Goal: Task Accomplishment & Management: Manage account settings

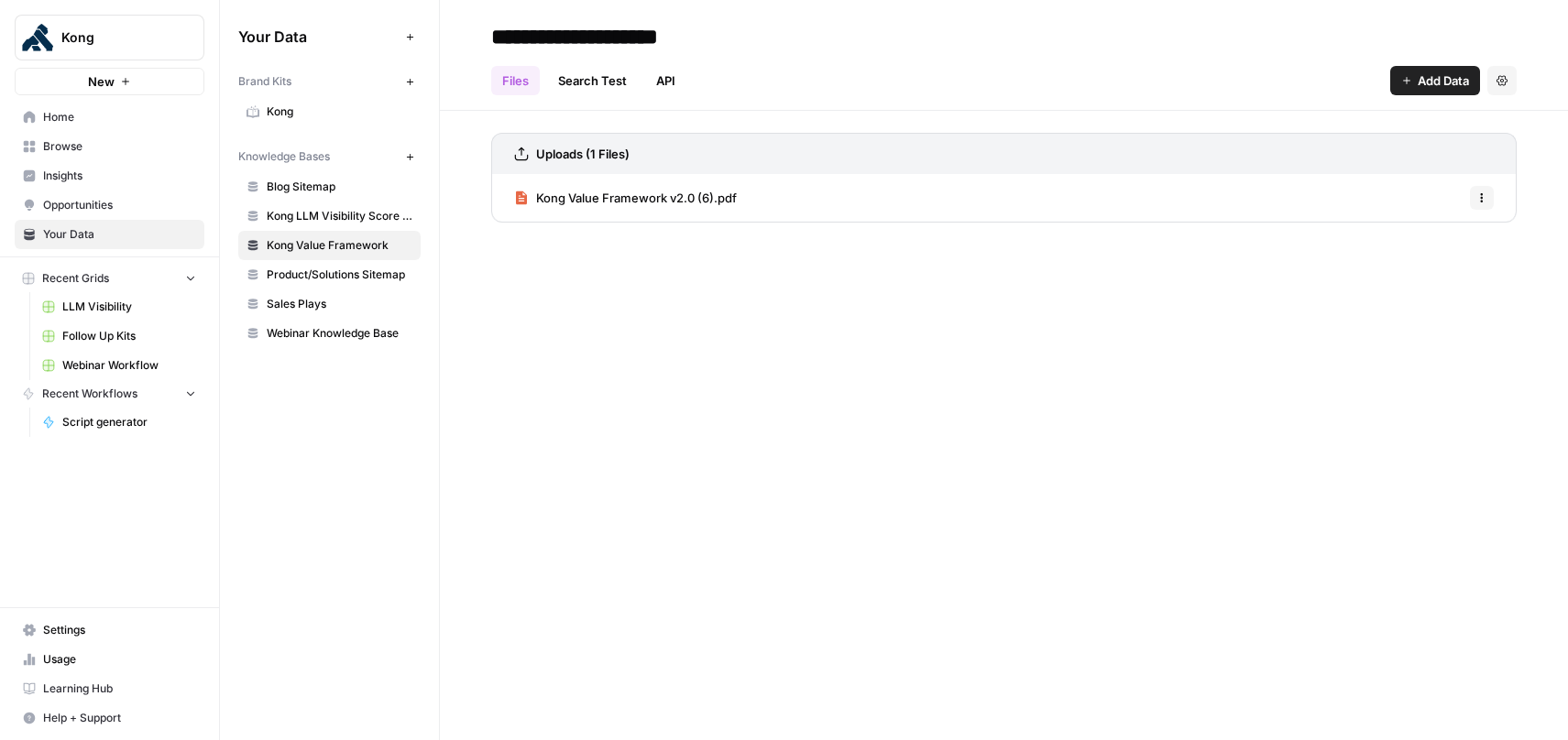
click at [81, 629] on span "Settings" at bounding box center [119, 630] width 153 height 17
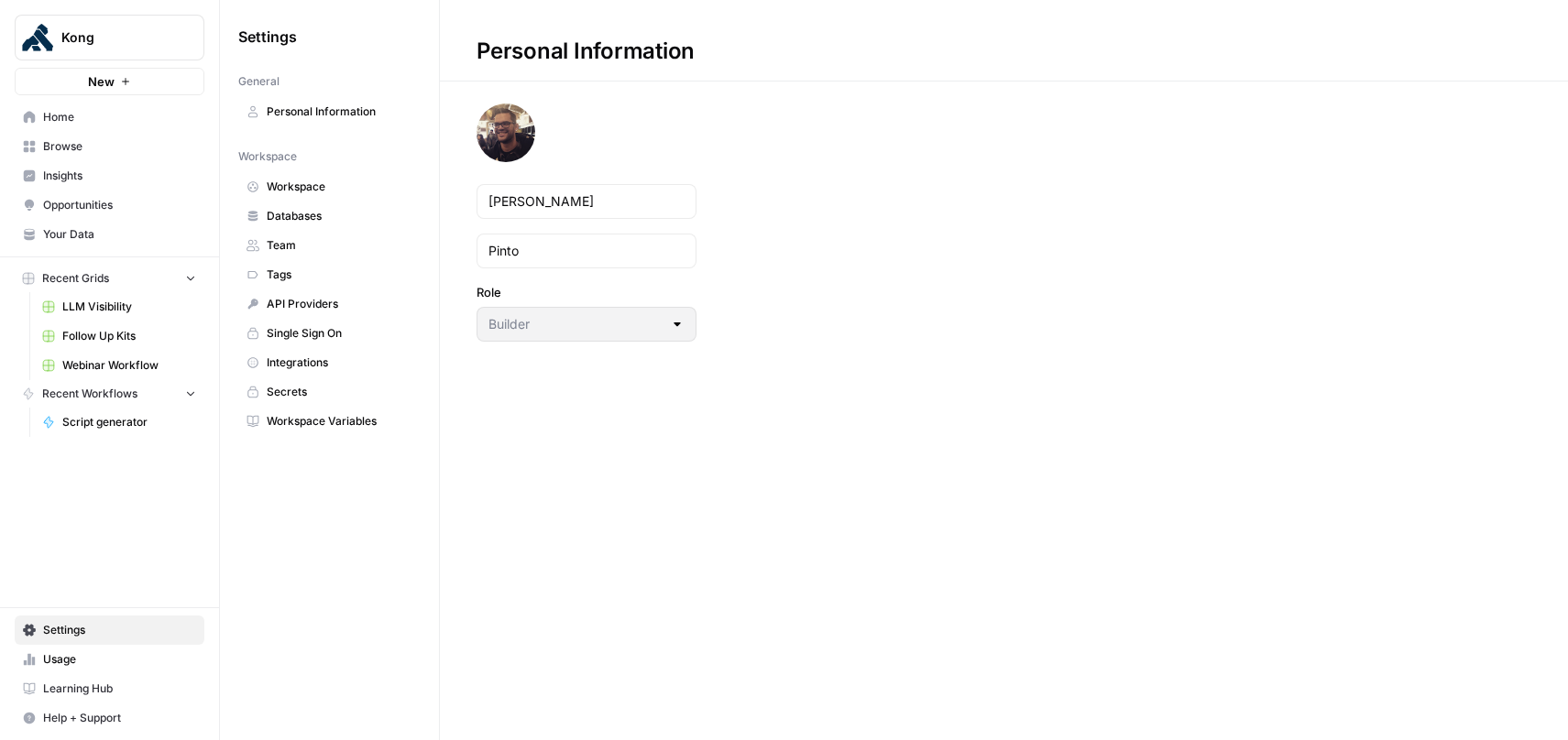
click at [316, 366] on span "Integrations" at bounding box center [339, 362] width 146 height 17
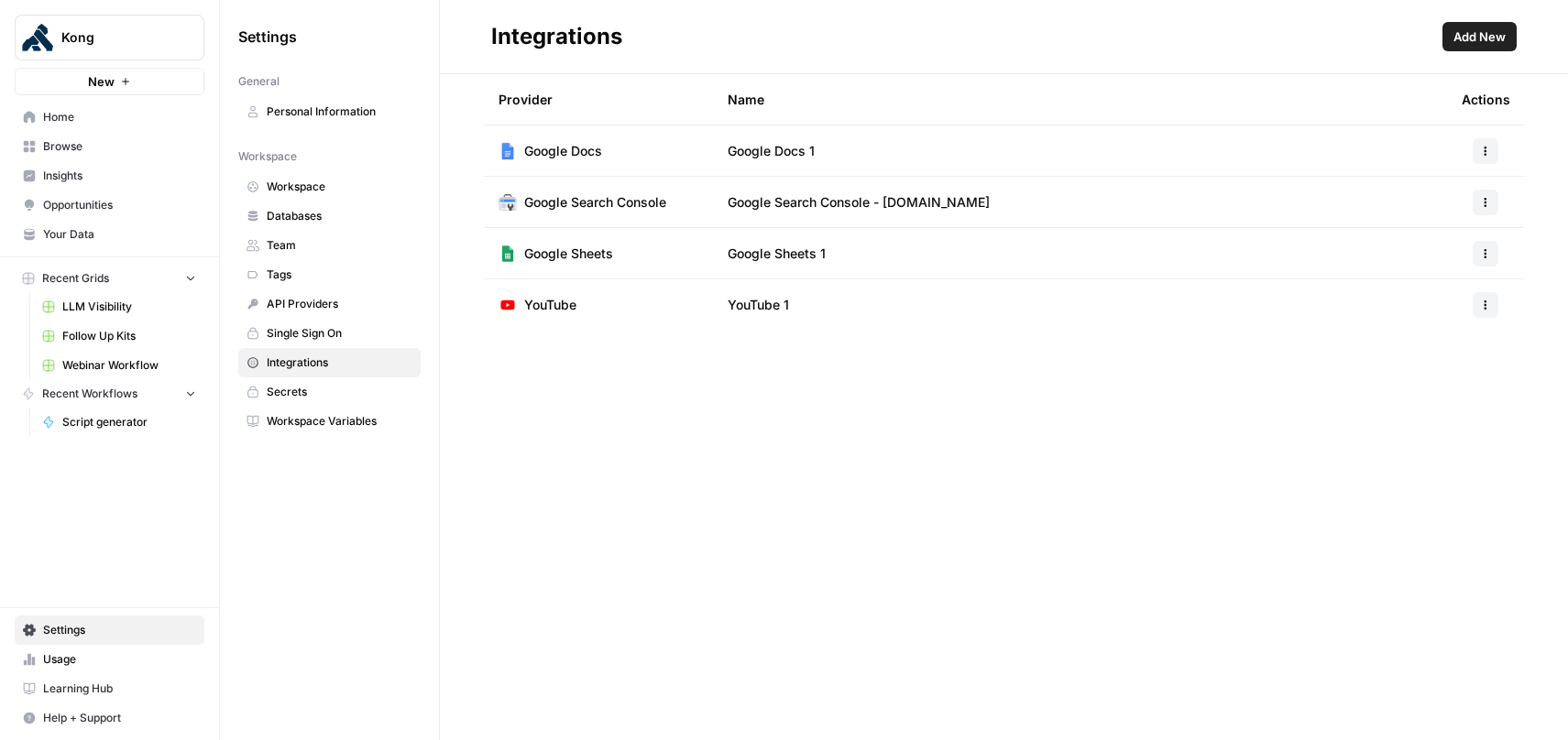
click at [1469, 40] on span "Add New" at bounding box center [1479, 36] width 52 height 19
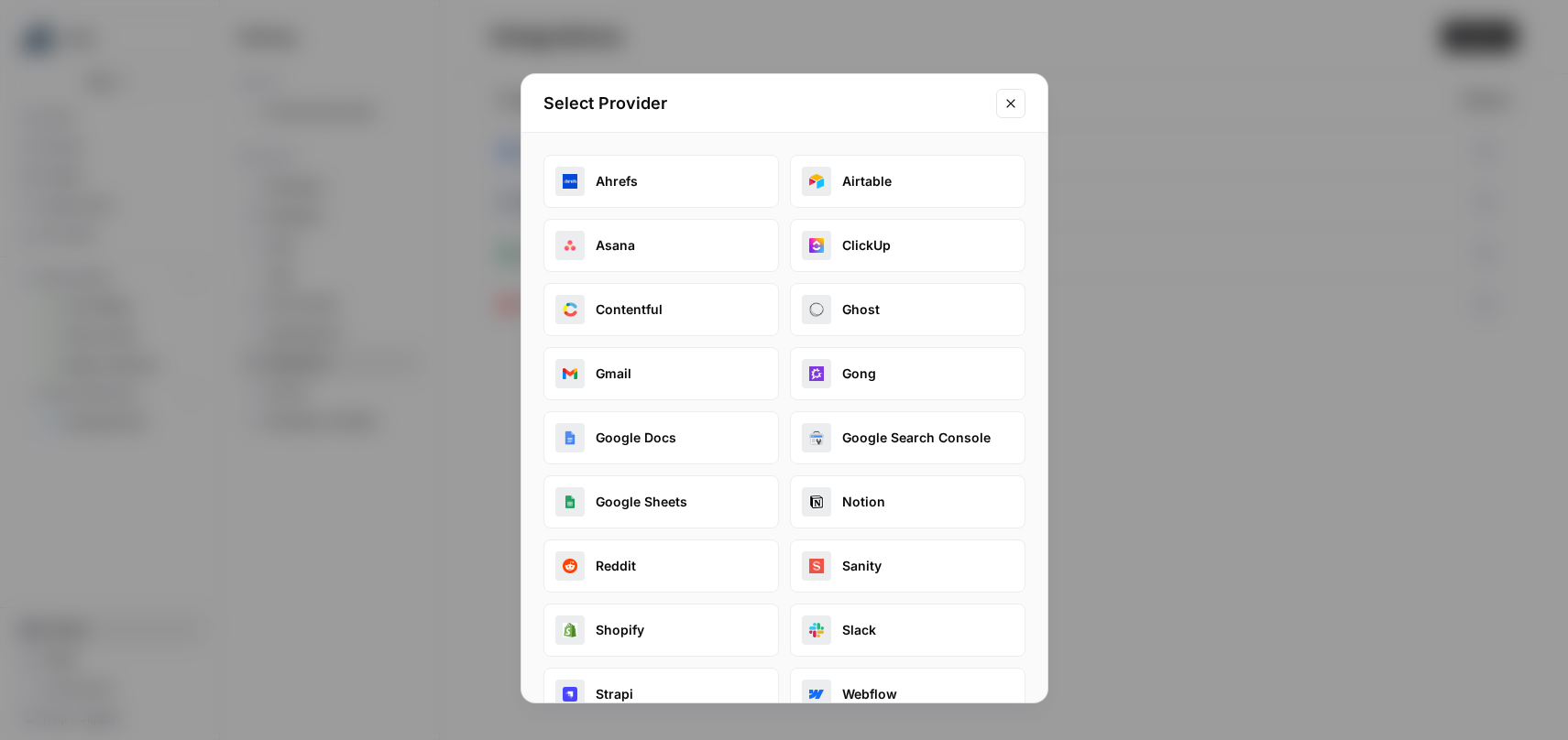
scroll to position [105, 0]
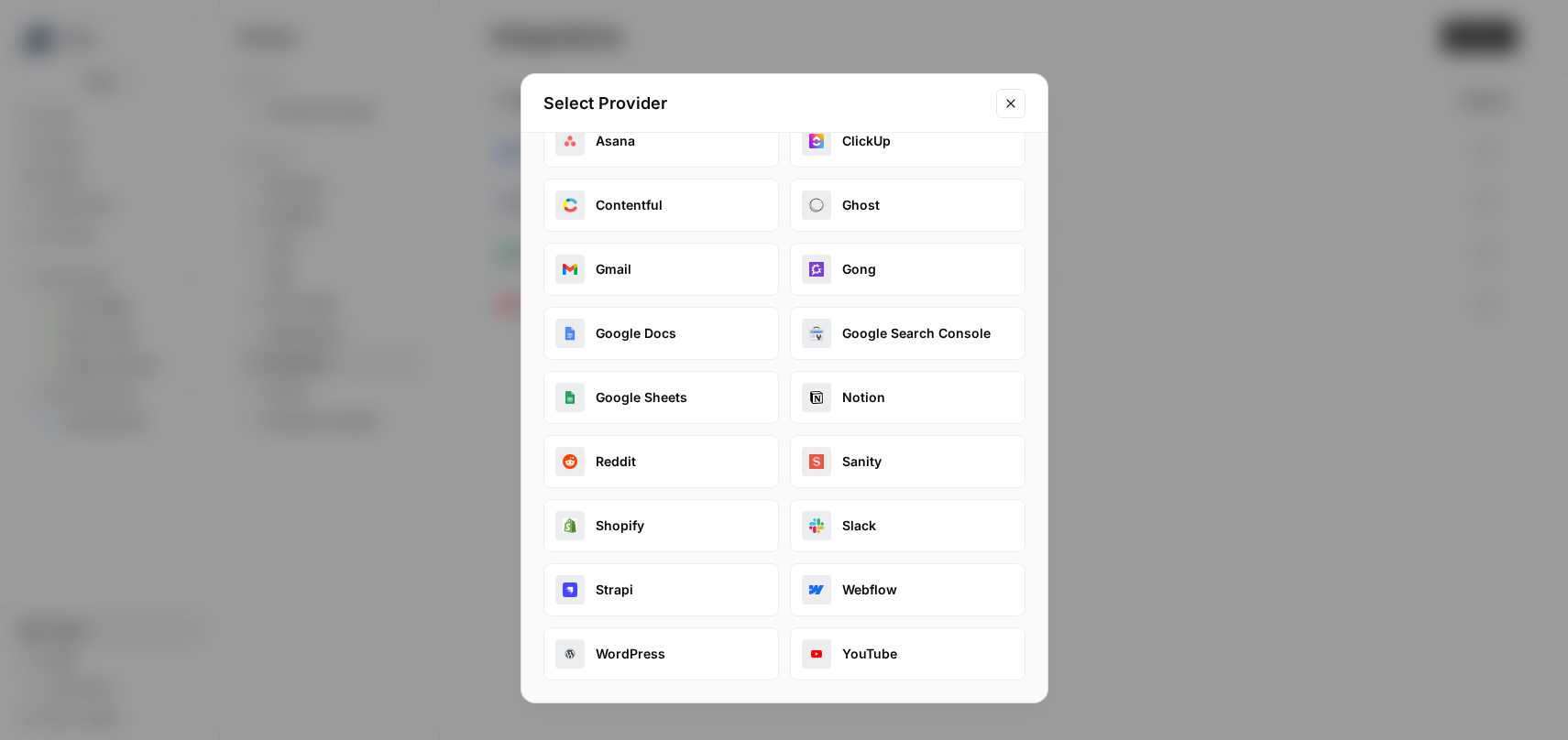
click at [896, 523] on button "Slack" at bounding box center [907, 526] width 236 height 53
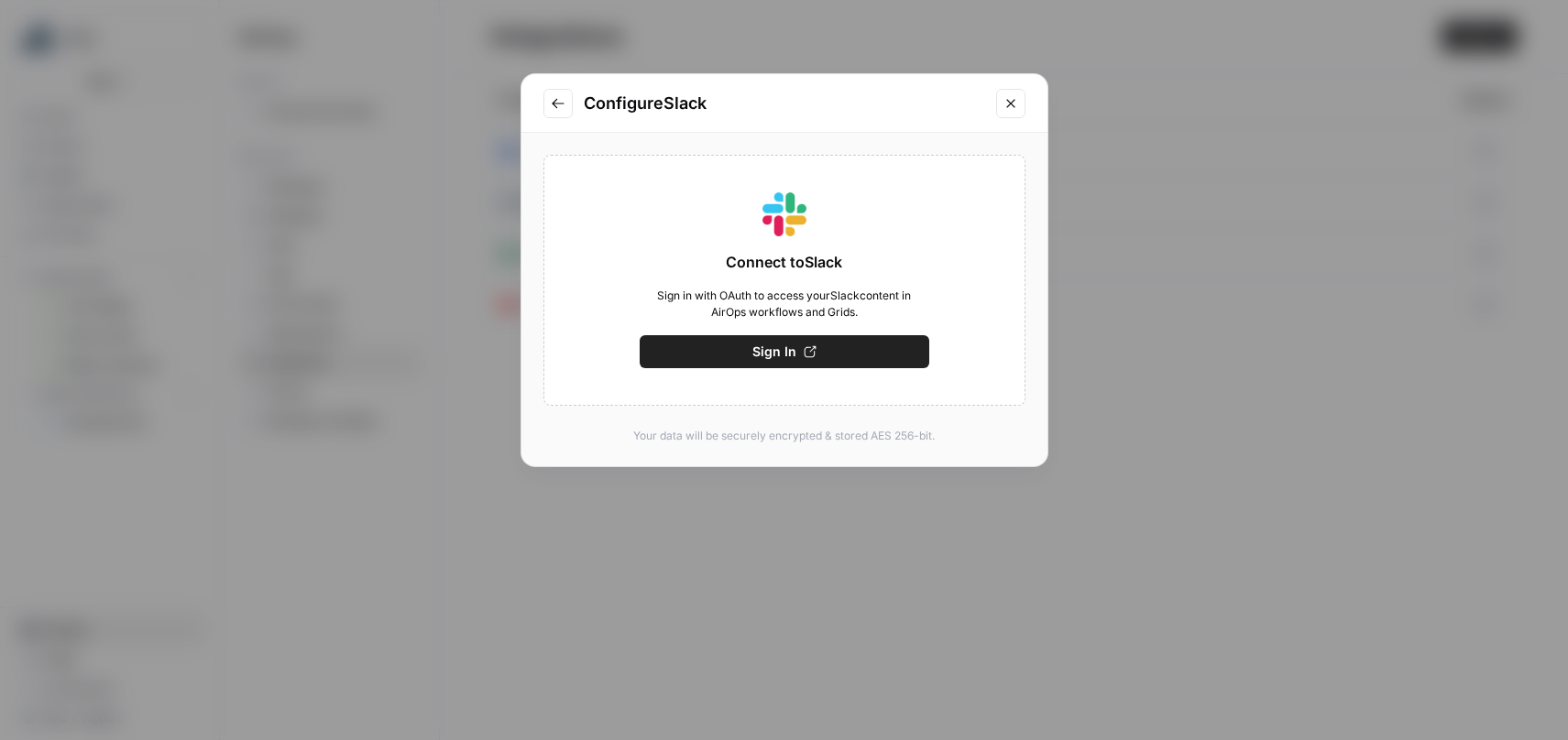
click at [832, 354] on button "Sign In" at bounding box center [784, 352] width 290 height 33
